Goal: Transaction & Acquisition: Purchase product/service

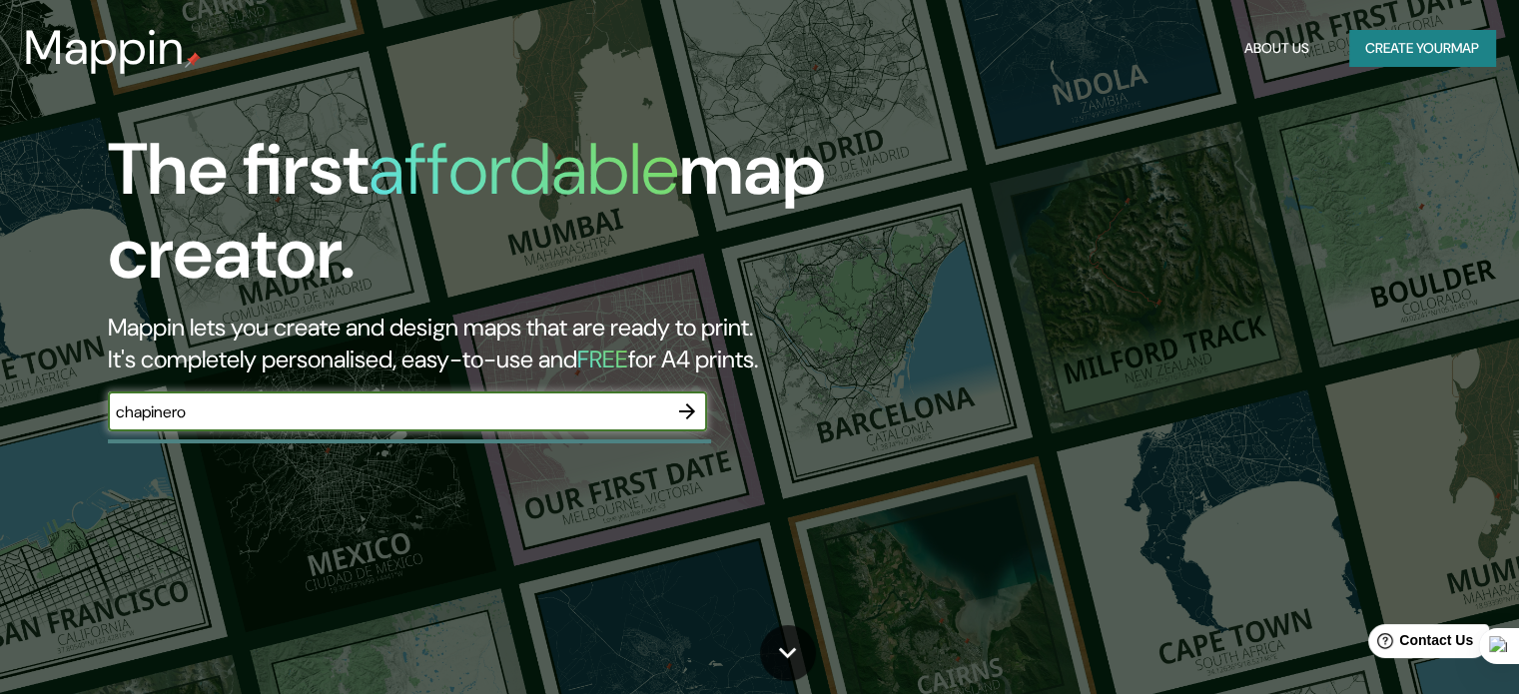
click at [471, 413] on input "chapinero" at bounding box center [387, 412] width 559 height 23
type input "chapinero bogota"
click at [691, 413] on icon "button" at bounding box center [687, 412] width 16 height 16
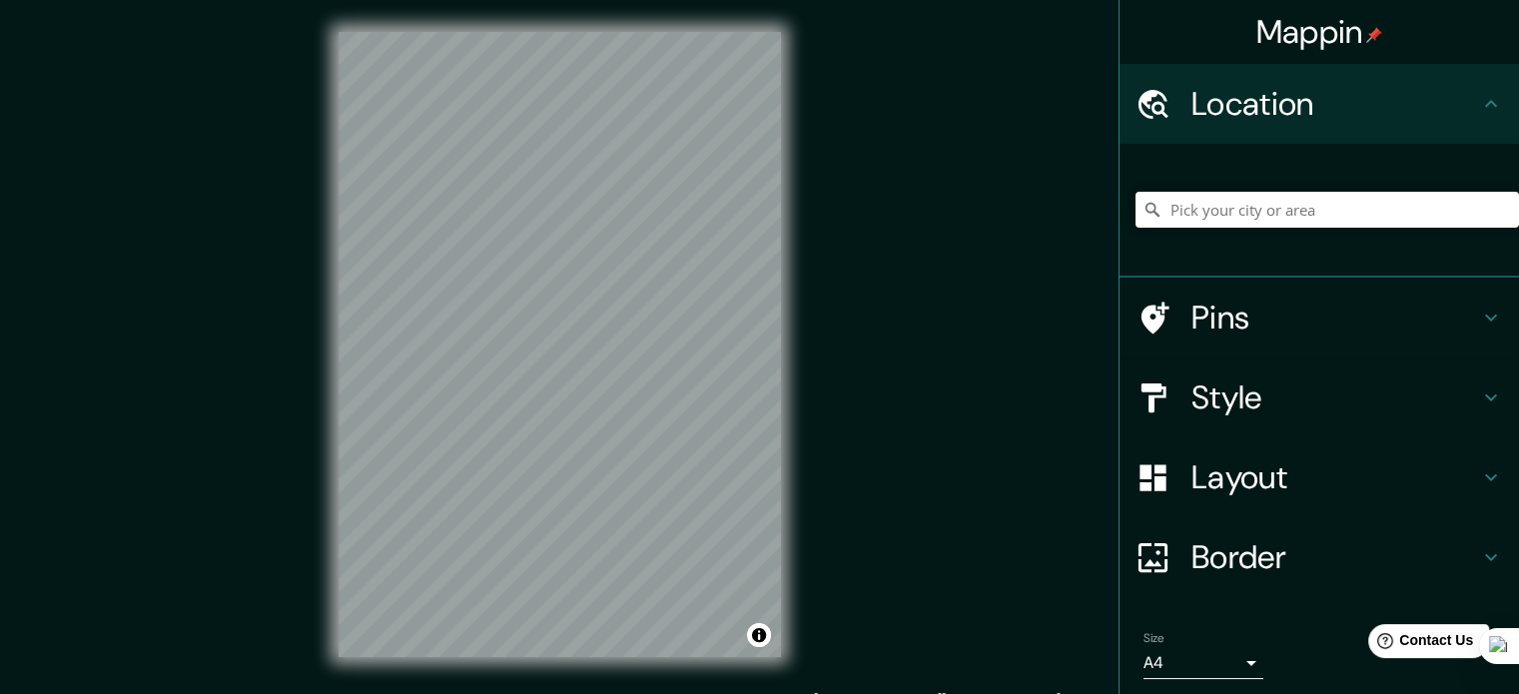
click at [1257, 414] on h4 "Style" at bounding box center [1336, 398] width 288 height 40
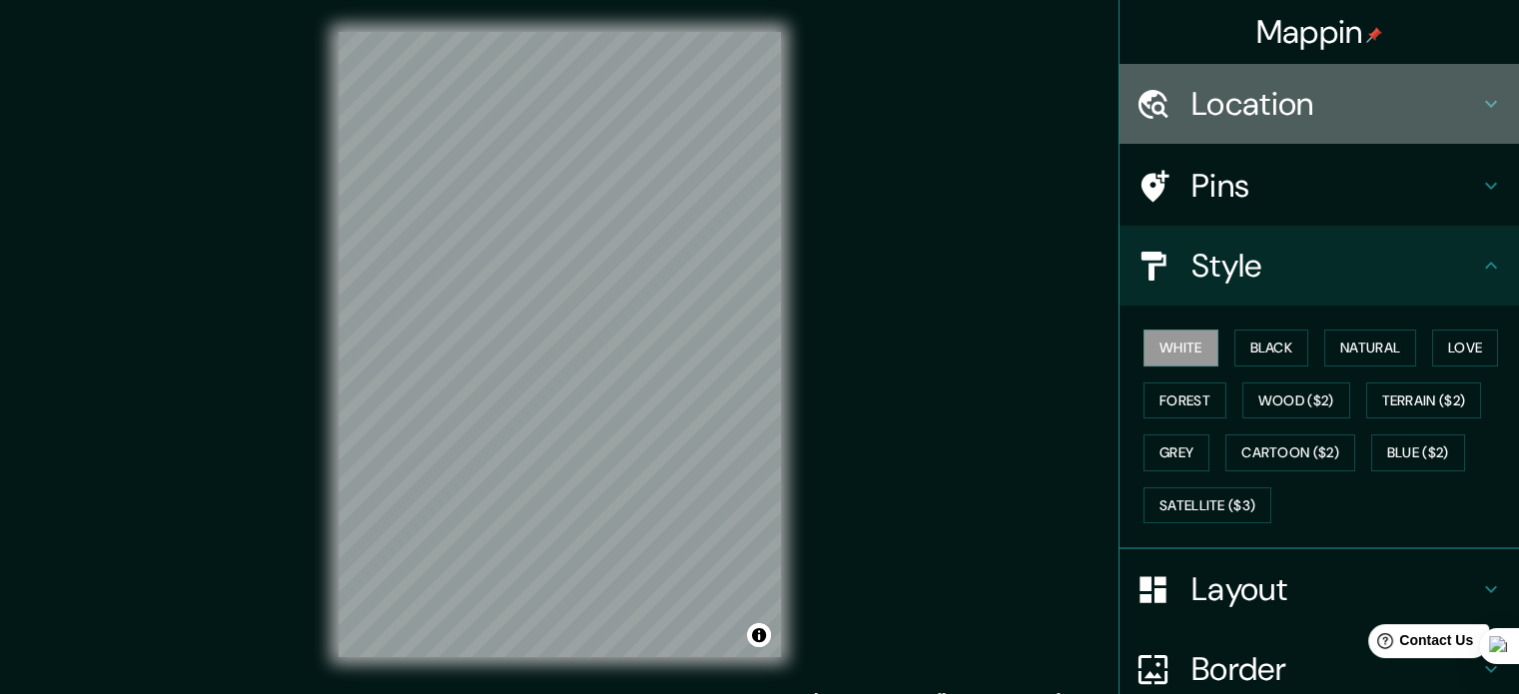
click at [1247, 105] on h4 "Location" at bounding box center [1336, 104] width 288 height 40
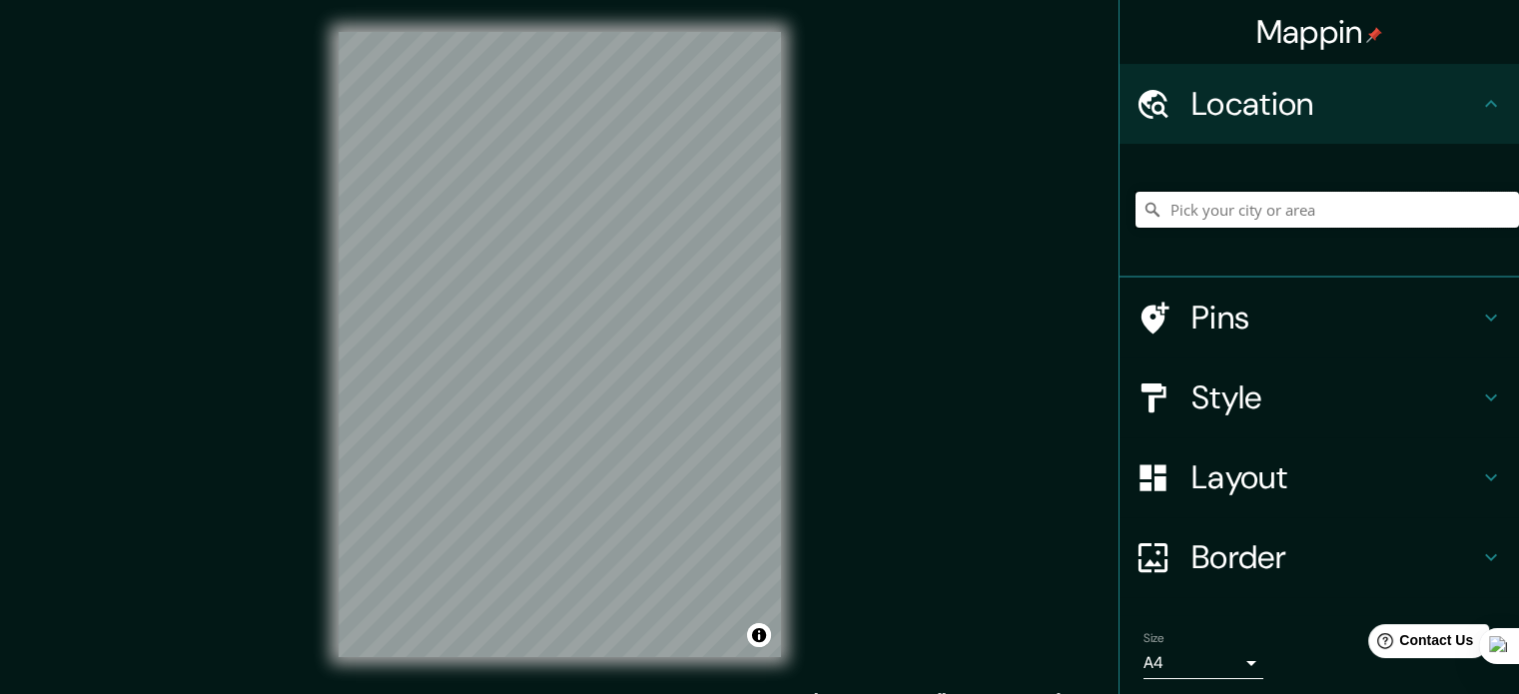
click at [1292, 199] on input "Pick your city or area" at bounding box center [1328, 210] width 384 height 36
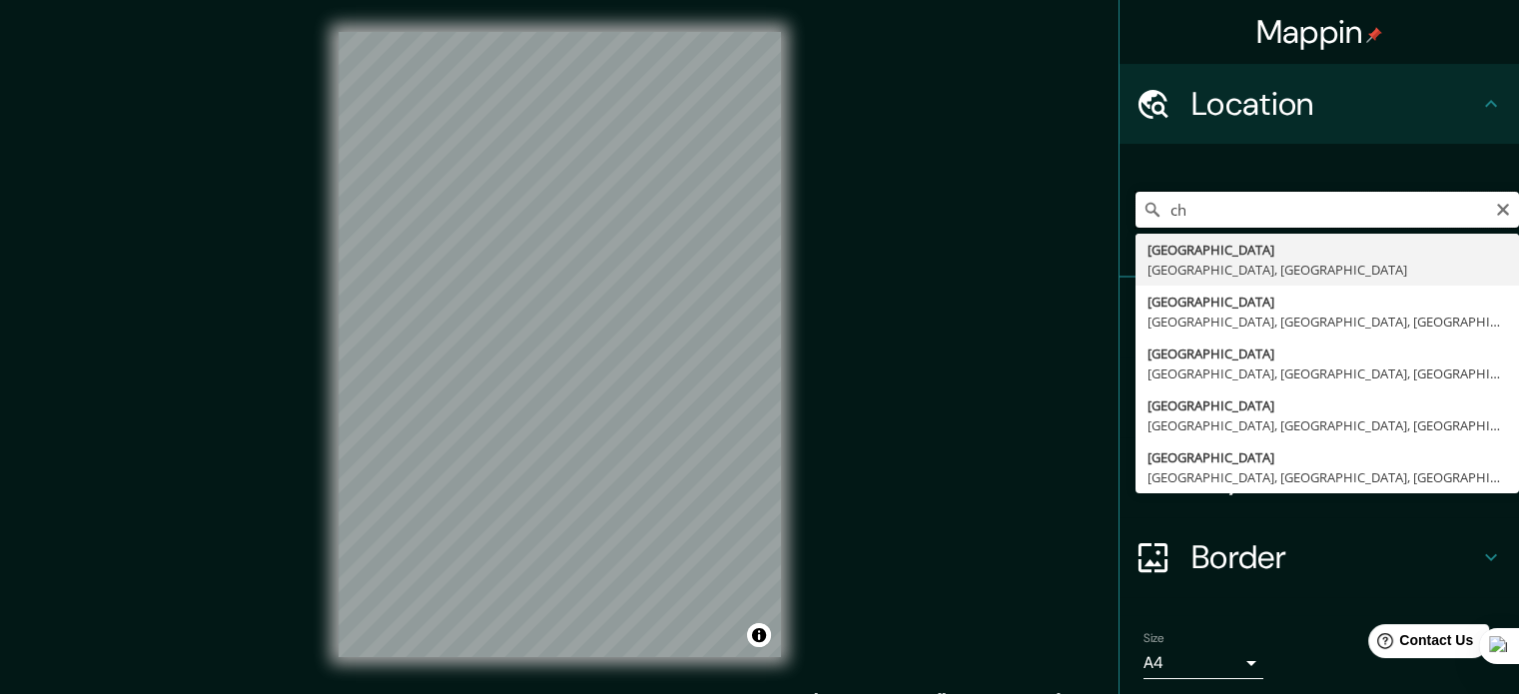
type input "c"
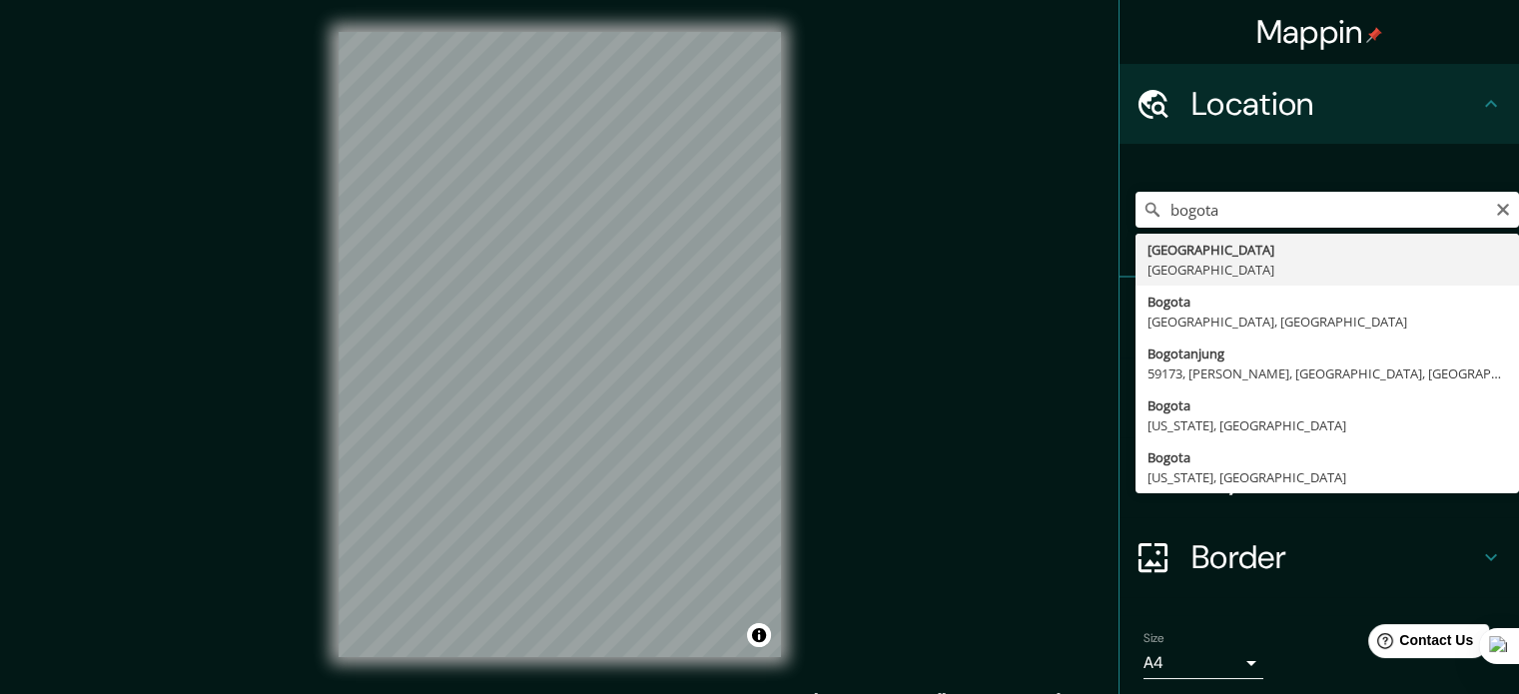
type input "[GEOGRAPHIC_DATA], [GEOGRAPHIC_DATA]"
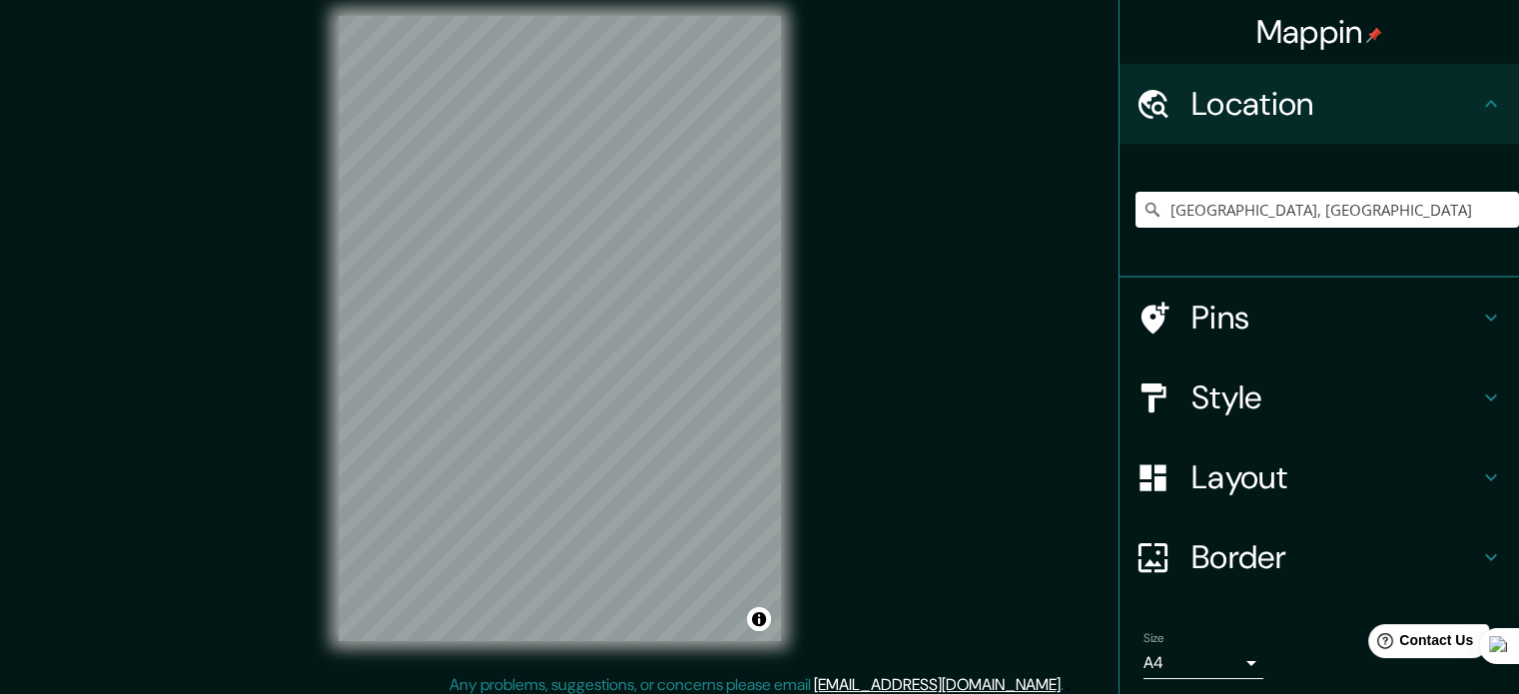
scroll to position [26, 0]
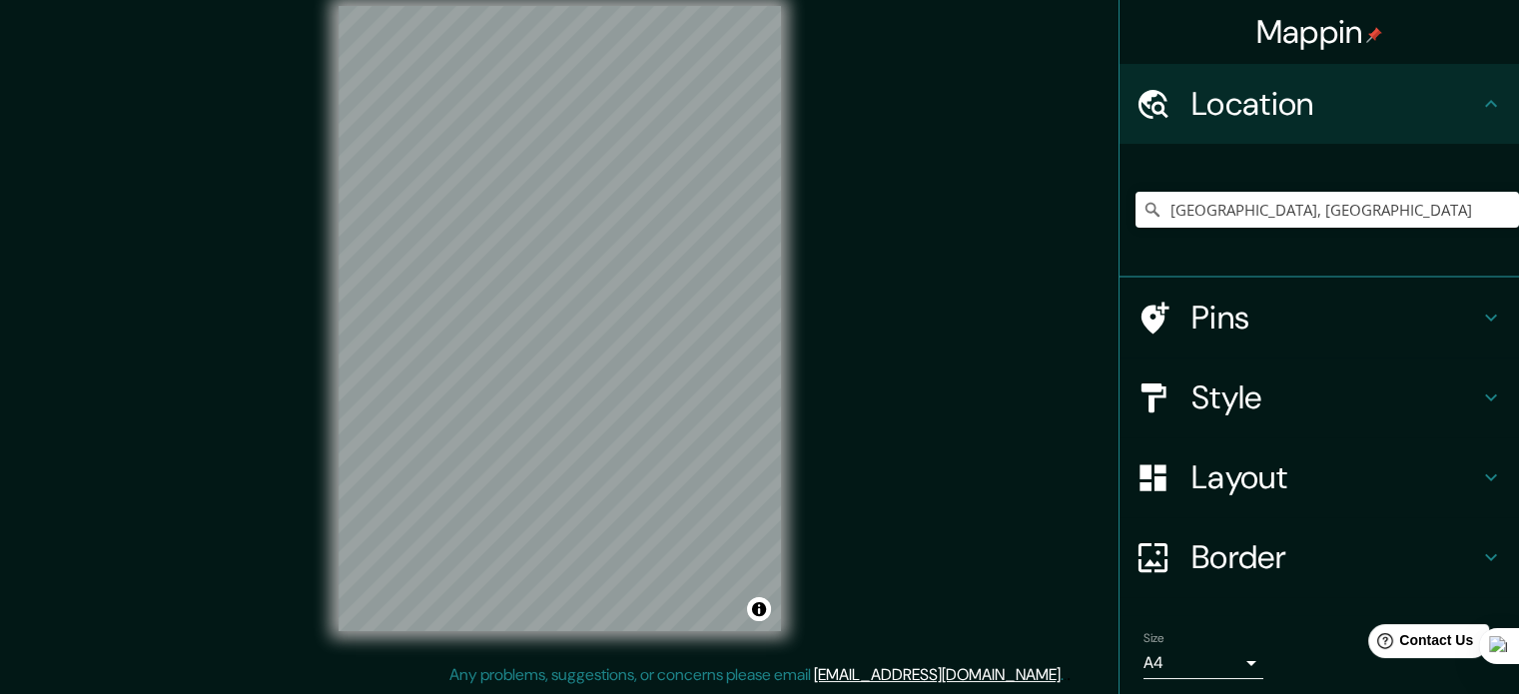
click at [806, 496] on div "© Mapbox © OpenStreetMap Improve this map" at bounding box center [560, 318] width 506 height 689
